Goal: Check status: Check status

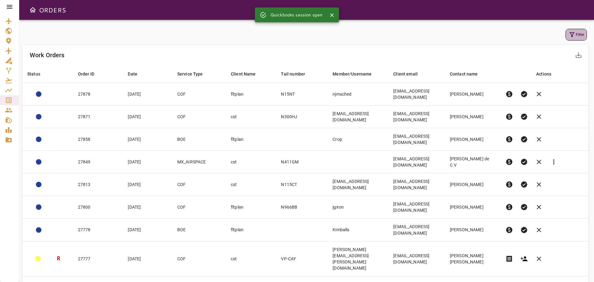
click at [578, 29] on button "Filter" at bounding box center [575, 35] width 21 height 12
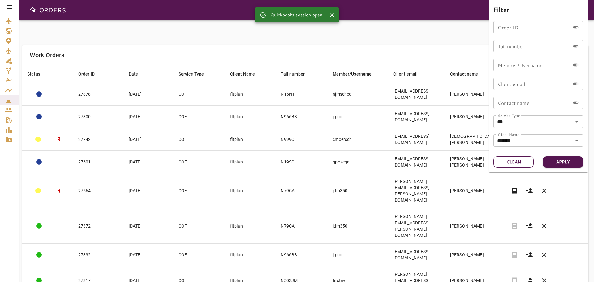
click at [518, 163] on button "Clean" at bounding box center [513, 161] width 40 height 11
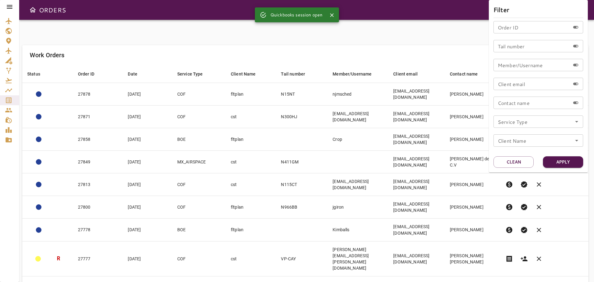
click at [576, 126] on div "Service Type" at bounding box center [538, 121] width 90 height 12
click at [577, 124] on icon "Open" at bounding box center [576, 121] width 7 height 7
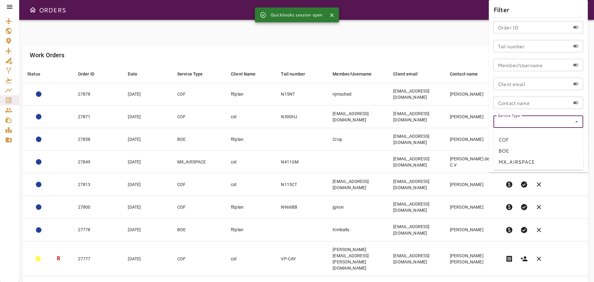
click at [516, 161] on li "MX_AIRSPACE" at bounding box center [538, 161] width 90 height 11
type input "**********"
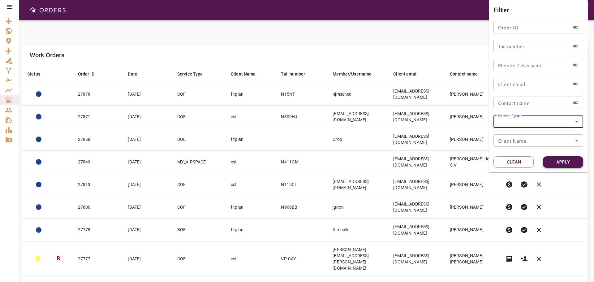
click at [556, 162] on button "Apply" at bounding box center [563, 161] width 40 height 11
click at [577, 123] on icon "Open" at bounding box center [576, 121] width 7 height 7
click at [515, 159] on li "MX_AIRSPACE" at bounding box center [538, 161] width 90 height 11
type input "**********"
click at [559, 158] on button "Apply" at bounding box center [563, 161] width 40 height 11
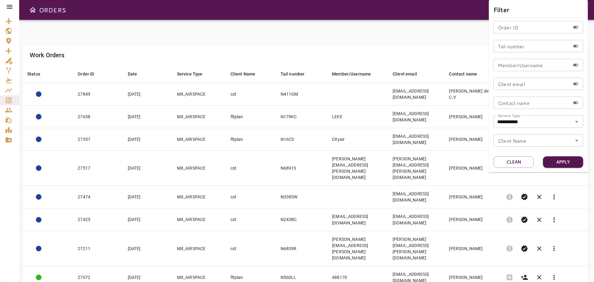
click at [310, 30] on div at bounding box center [297, 141] width 594 height 282
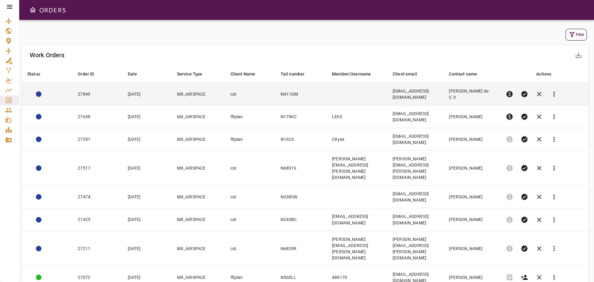
click at [406, 89] on td "[EMAIL_ADDRESS][DOMAIN_NAME]" at bounding box center [415, 94] width 56 height 23
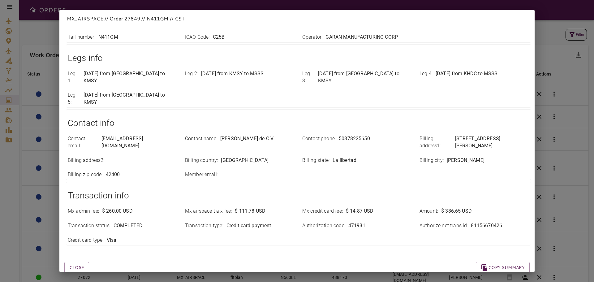
scroll to position [109, 0]
click at [77, 260] on button "Close" at bounding box center [76, 265] width 25 height 11
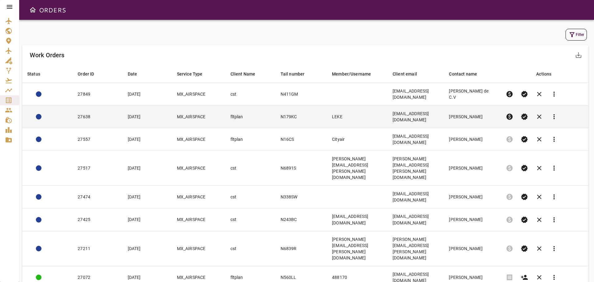
click at [287, 105] on td "N179KC" at bounding box center [300, 116] width 51 height 23
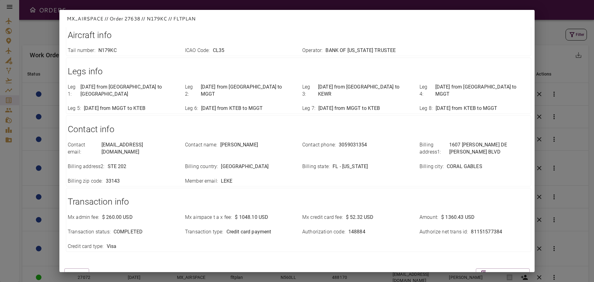
scroll to position [101, 0]
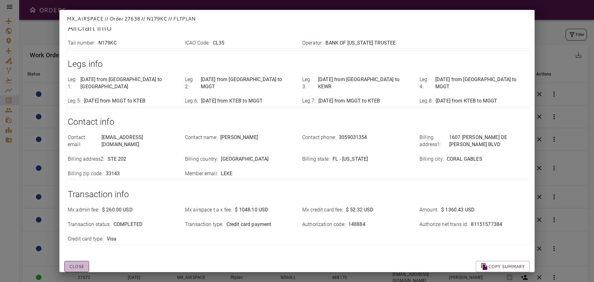
click at [71, 261] on button "Close" at bounding box center [76, 266] width 25 height 11
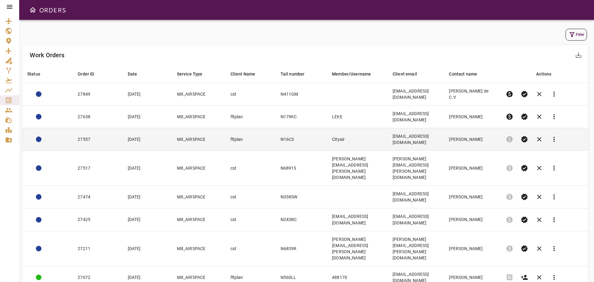
click at [444, 128] on td "rwismyth@gmail.com" at bounding box center [415, 139] width 56 height 23
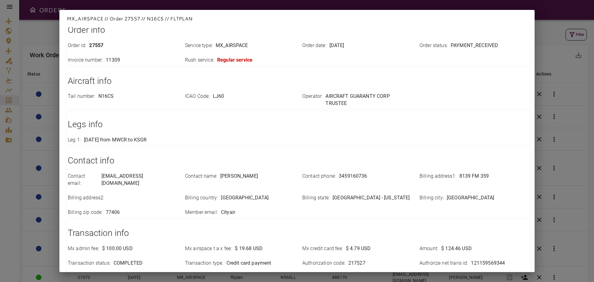
scroll to position [94, 0]
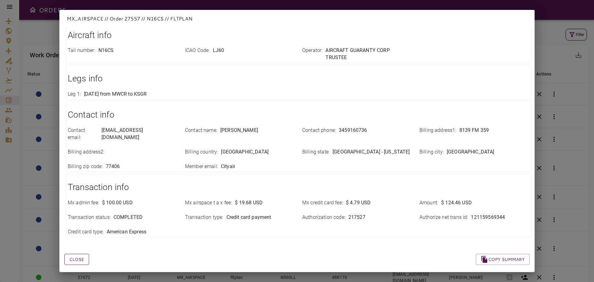
click at [80, 254] on button "Close" at bounding box center [76, 259] width 25 height 11
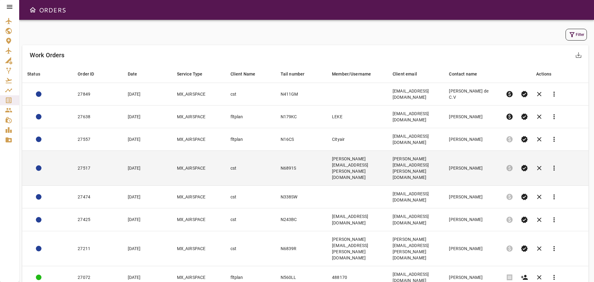
click at [410, 151] on td "dana.steffey@securedatatech.com" at bounding box center [415, 168] width 56 height 35
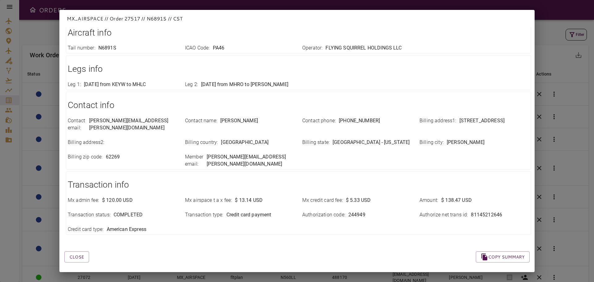
scroll to position [101, 0]
click at [76, 254] on button "Close" at bounding box center [76, 256] width 25 height 11
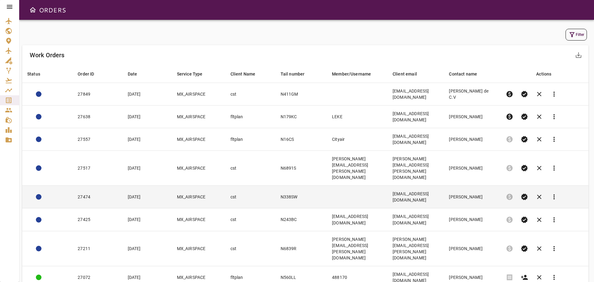
click at [327, 186] on td at bounding box center [357, 197] width 61 height 23
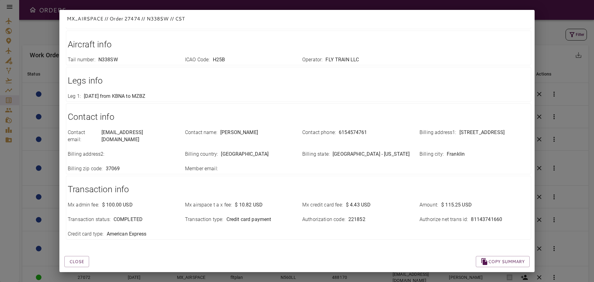
scroll to position [87, 0]
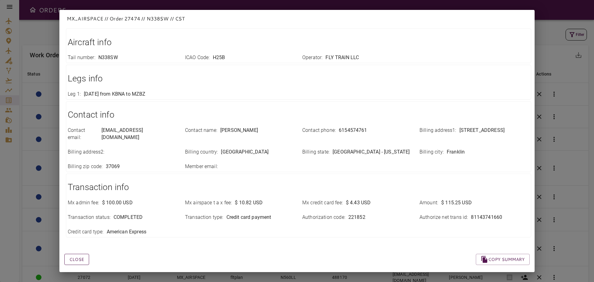
click at [77, 256] on button "Close" at bounding box center [76, 259] width 25 height 11
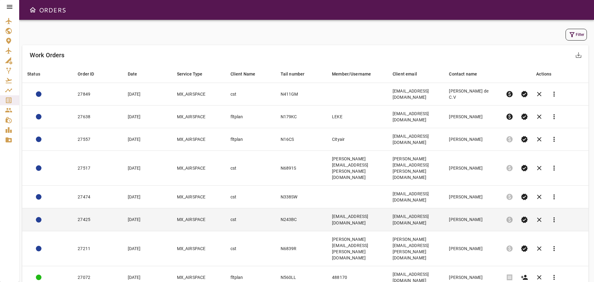
click at [278, 208] on td "N243BC" at bounding box center [300, 219] width 51 height 23
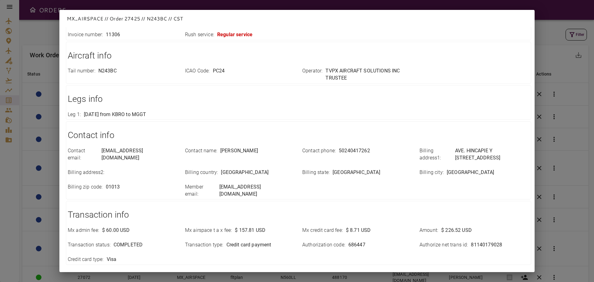
scroll to position [101, 0]
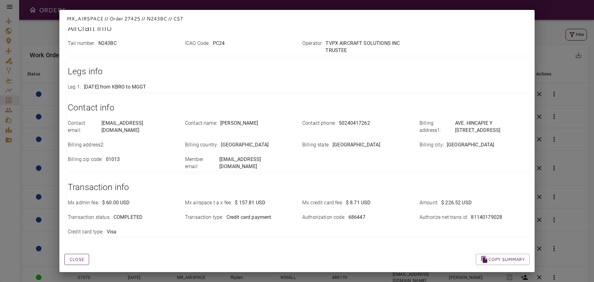
click at [78, 254] on button "Close" at bounding box center [76, 259] width 25 height 11
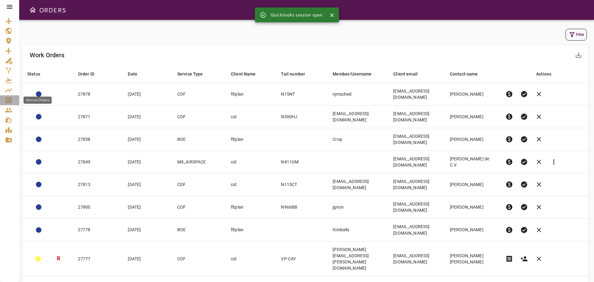
click at [8, 99] on icon "Service Orders" at bounding box center [8, 99] width 7 height 7
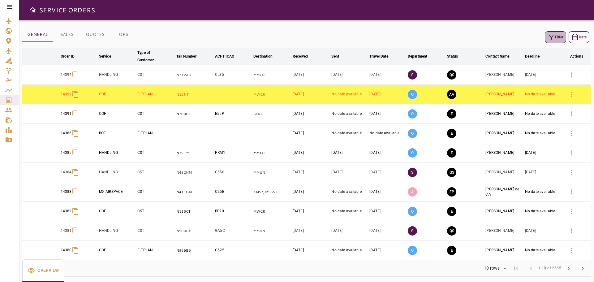
click at [553, 36] on icon "button" at bounding box center [550, 36] width 7 height 7
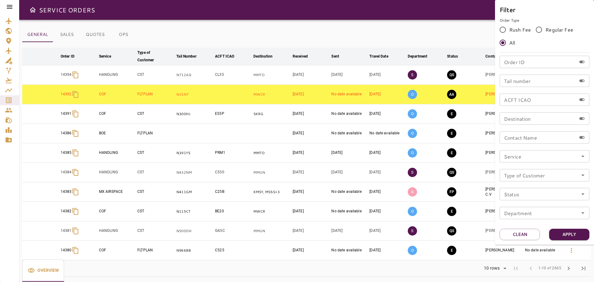
click at [515, 82] on input "Tail number" at bounding box center [537, 81] width 77 height 12
type input "*****"
click at [574, 236] on button "Apply" at bounding box center [569, 233] width 40 height 11
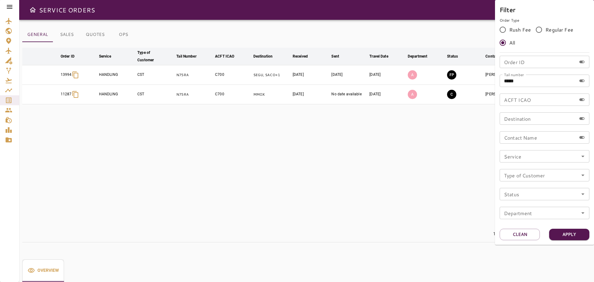
drag, startPoint x: 369, startPoint y: 171, endPoint x: 374, endPoint y: 165, distance: 8.5
click at [369, 169] on div at bounding box center [297, 141] width 594 height 282
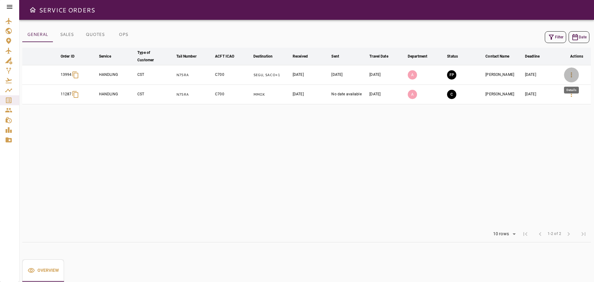
click at [571, 73] on icon "button" at bounding box center [570, 74] width 1 height 5
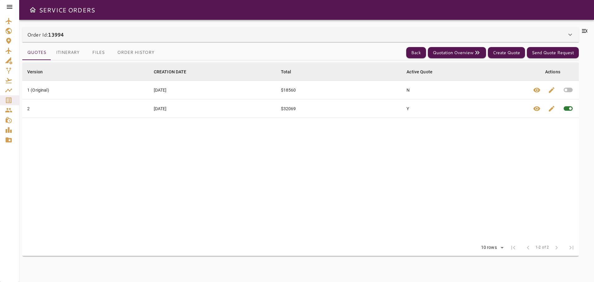
click at [95, 52] on button "Files" at bounding box center [98, 52] width 28 height 15
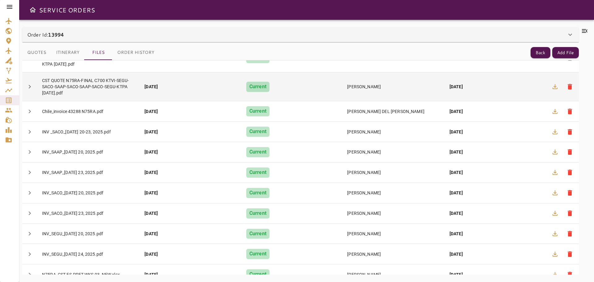
scroll to position [90, 0]
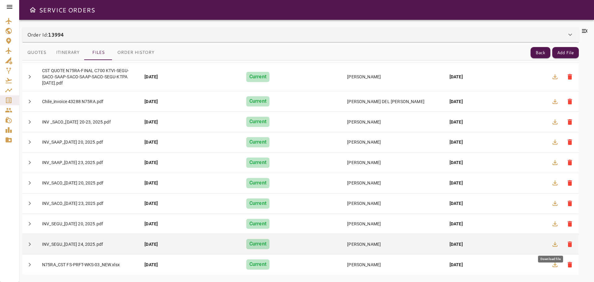
click at [551, 242] on icon "button" at bounding box center [554, 243] width 7 height 7
click at [551, 244] on icon "button" at bounding box center [554, 243] width 7 height 7
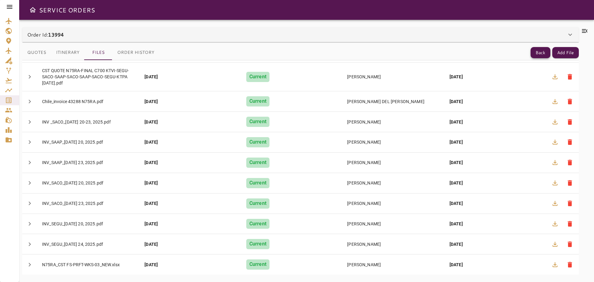
click at [538, 48] on button "Back" at bounding box center [540, 52] width 20 height 11
